Goal: Find specific page/section: Find specific page/section

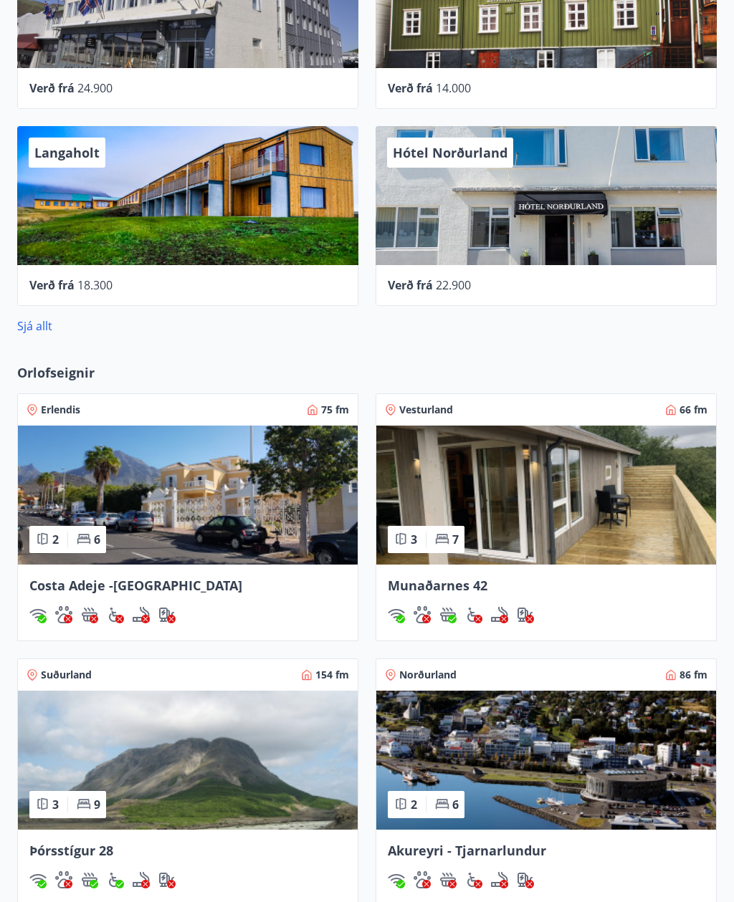
scroll to position [676, 0]
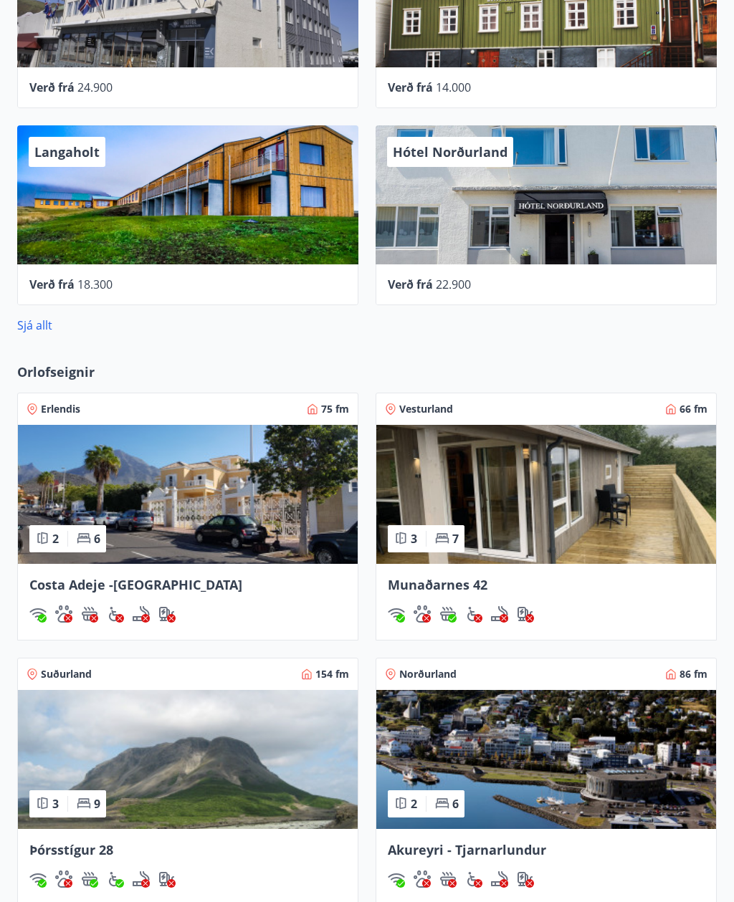
click at [532, 793] on img at bounding box center [546, 760] width 340 height 139
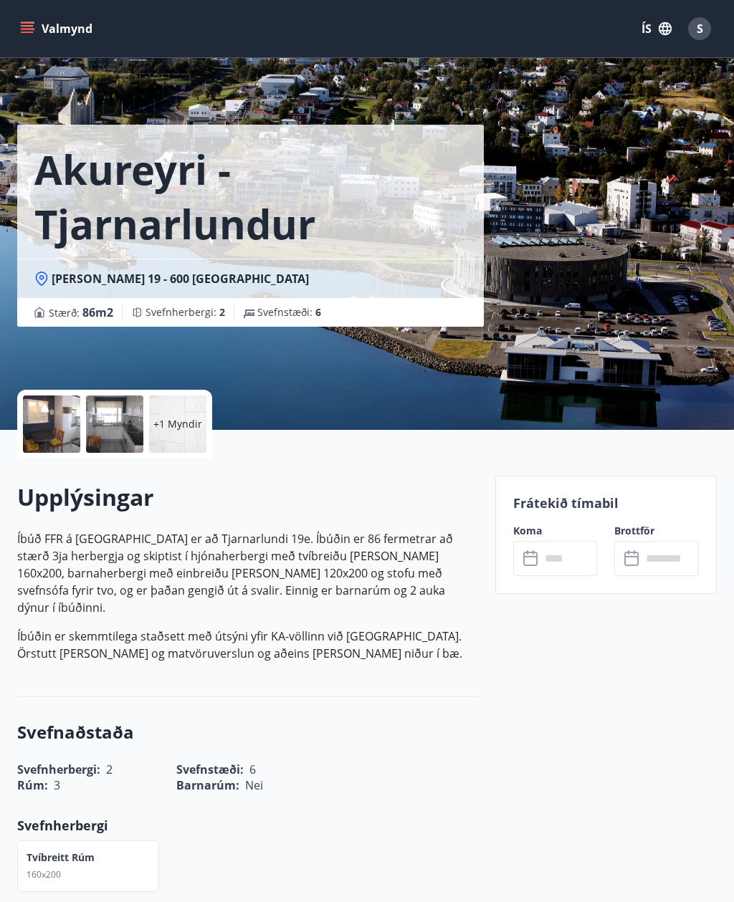
click at [307, 777] on div "Barnarúm : Nei" at bounding box center [247, 785] width 142 height 16
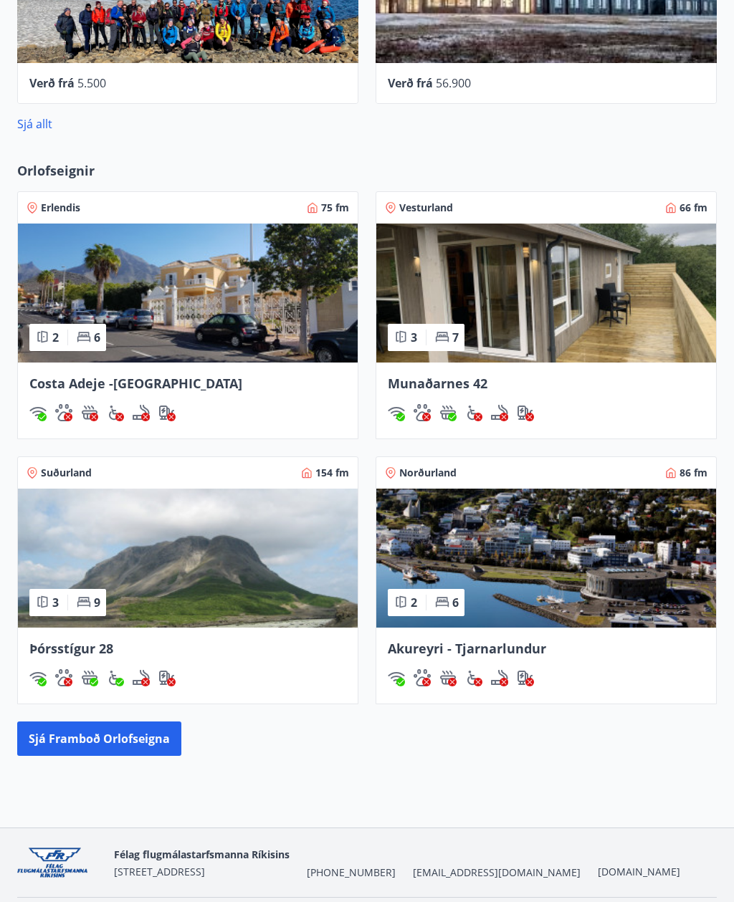
scroll to position [879, 0]
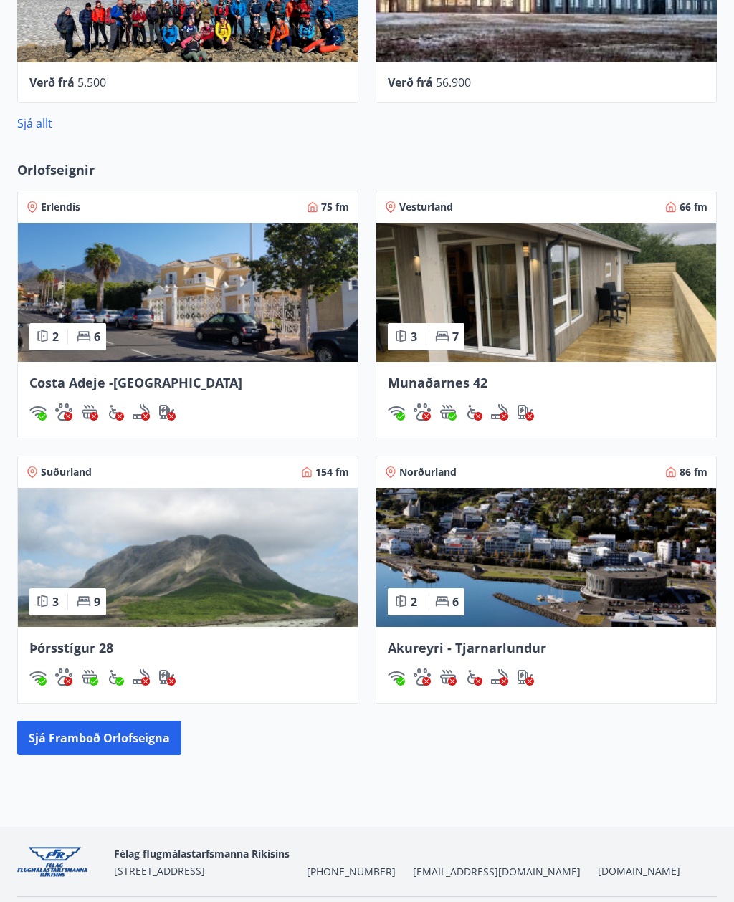
click at [585, 580] on img at bounding box center [546, 557] width 340 height 139
